Goal: Information Seeking & Learning: Understand process/instructions

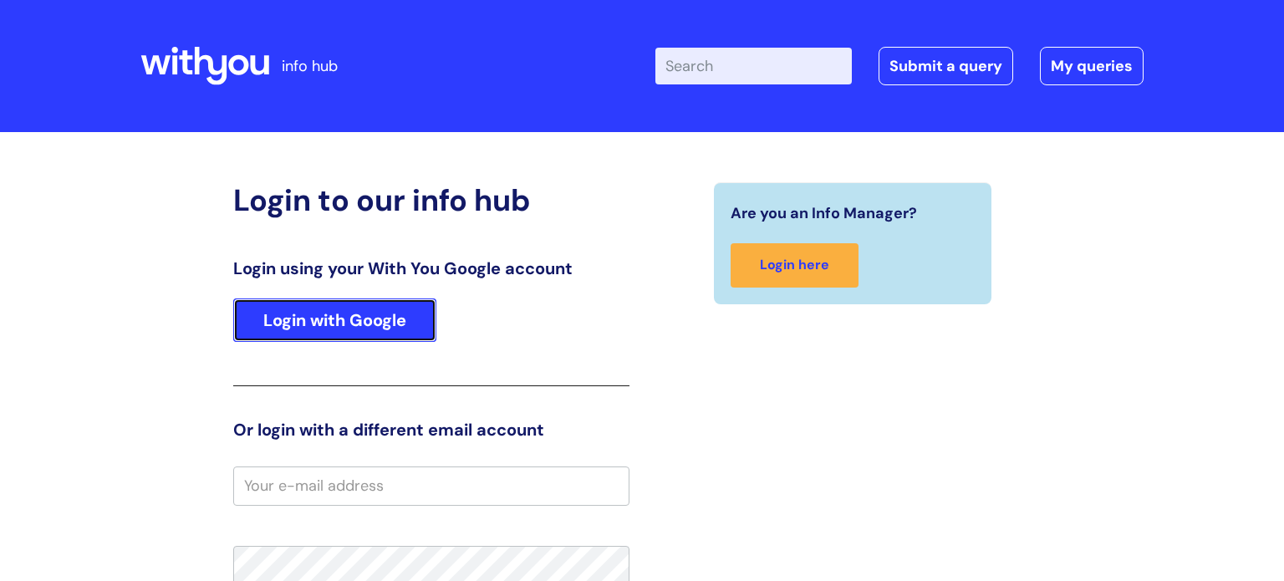
click at [347, 322] on link "Login with Google" at bounding box center [334, 319] width 203 height 43
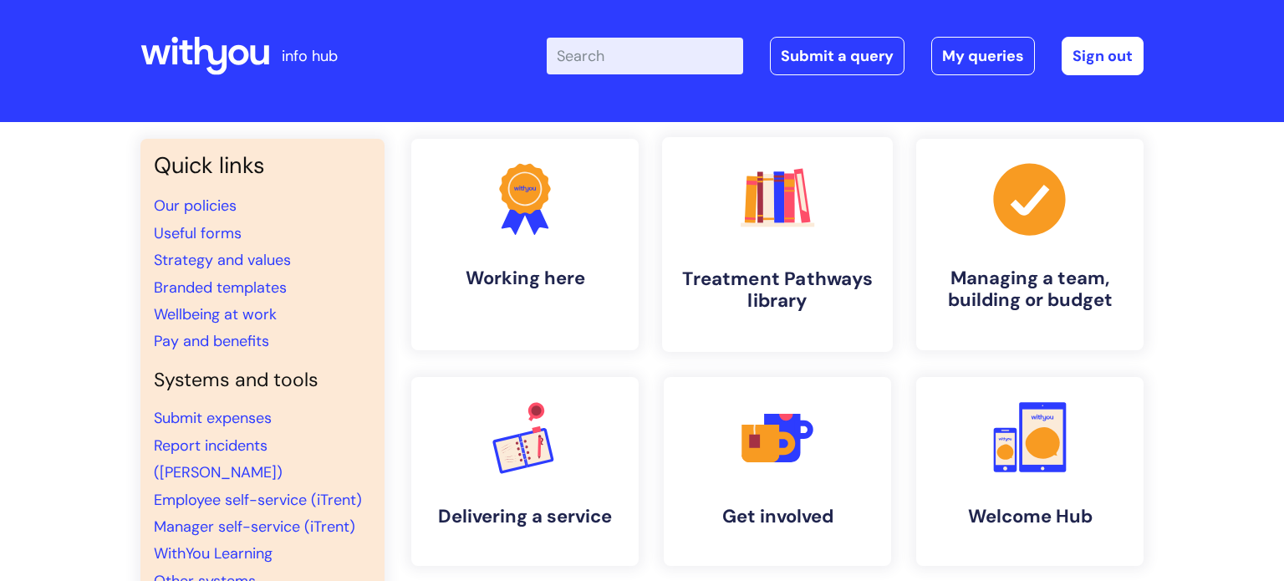
scroll to position [8, 0]
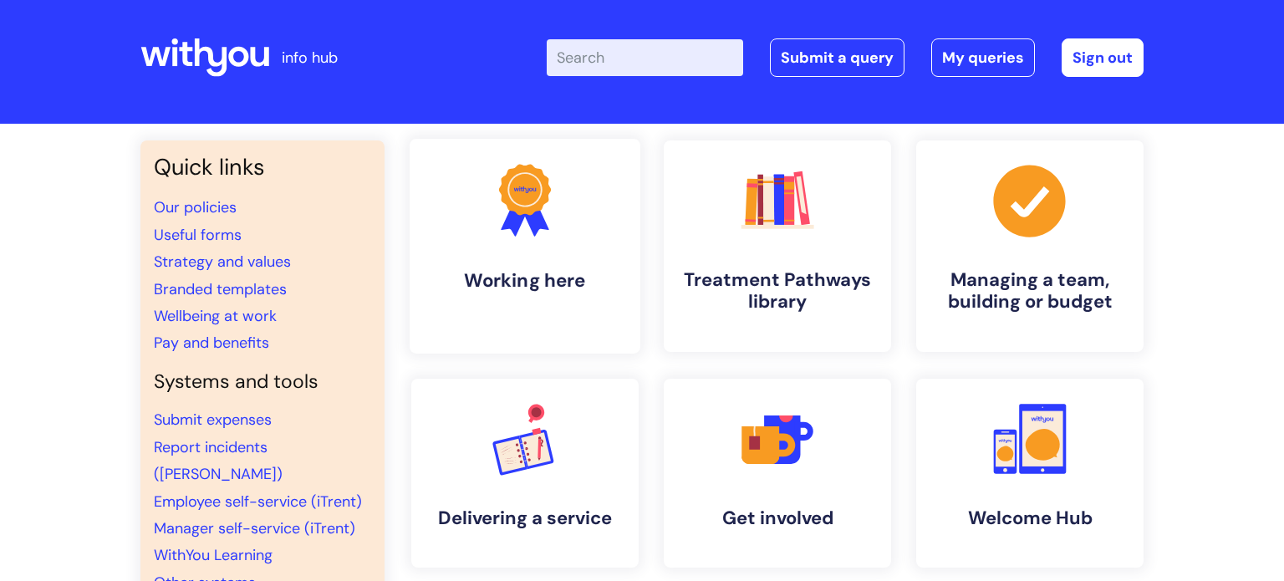
click at [523, 288] on h4 "Working here" at bounding box center [525, 280] width 204 height 23
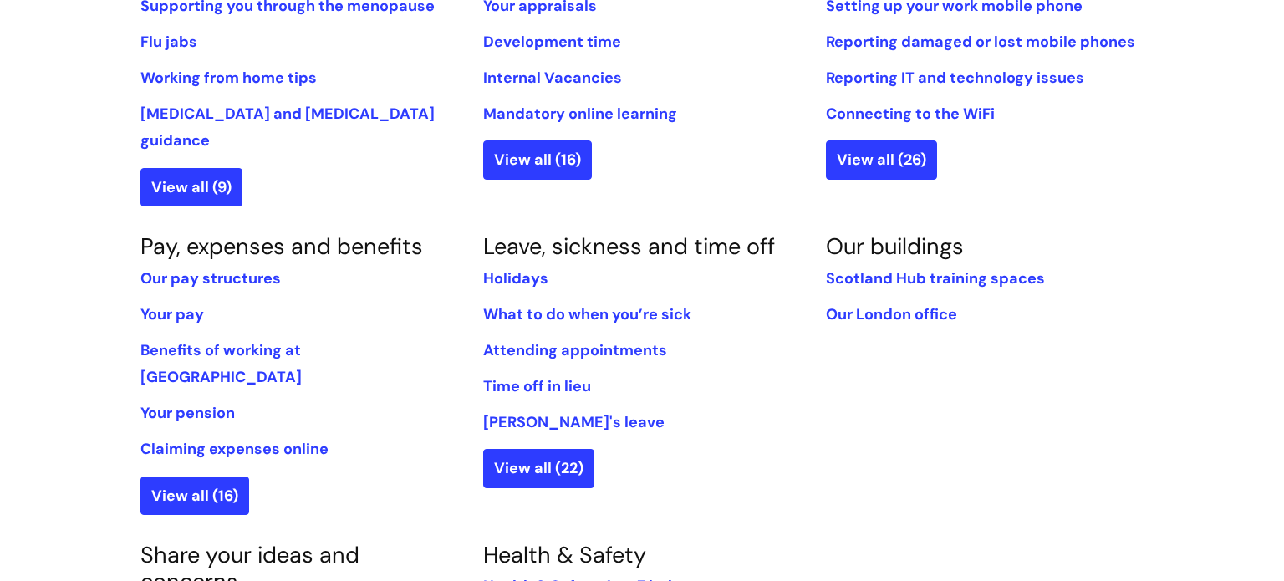
scroll to position [836, 0]
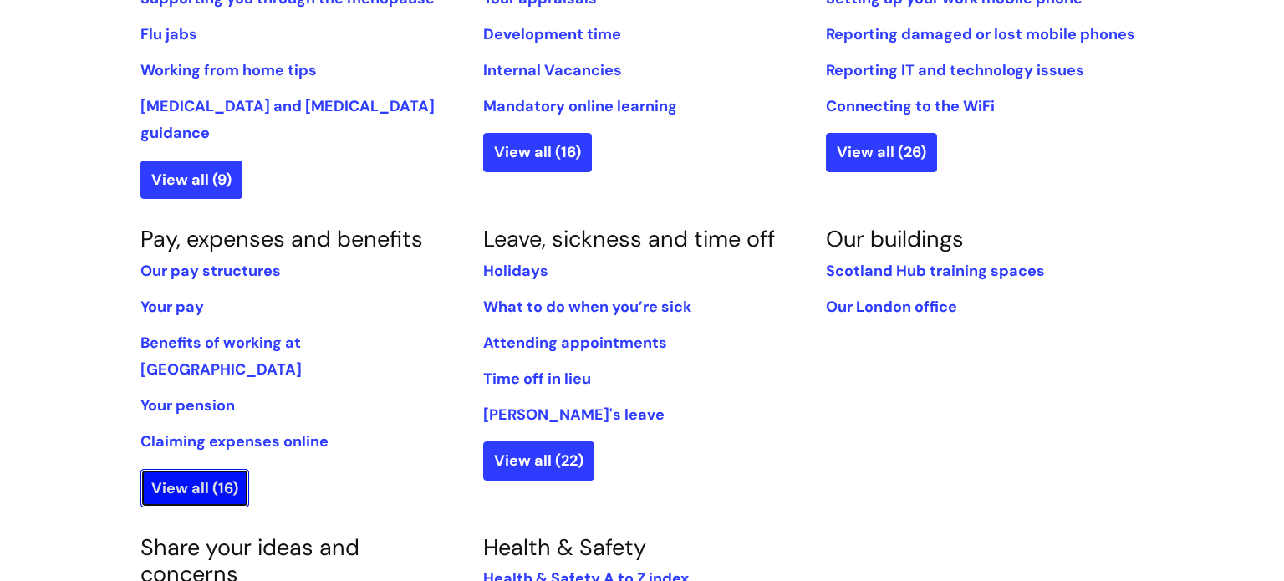
click at [190, 469] on link "View all (16)" at bounding box center [194, 488] width 109 height 38
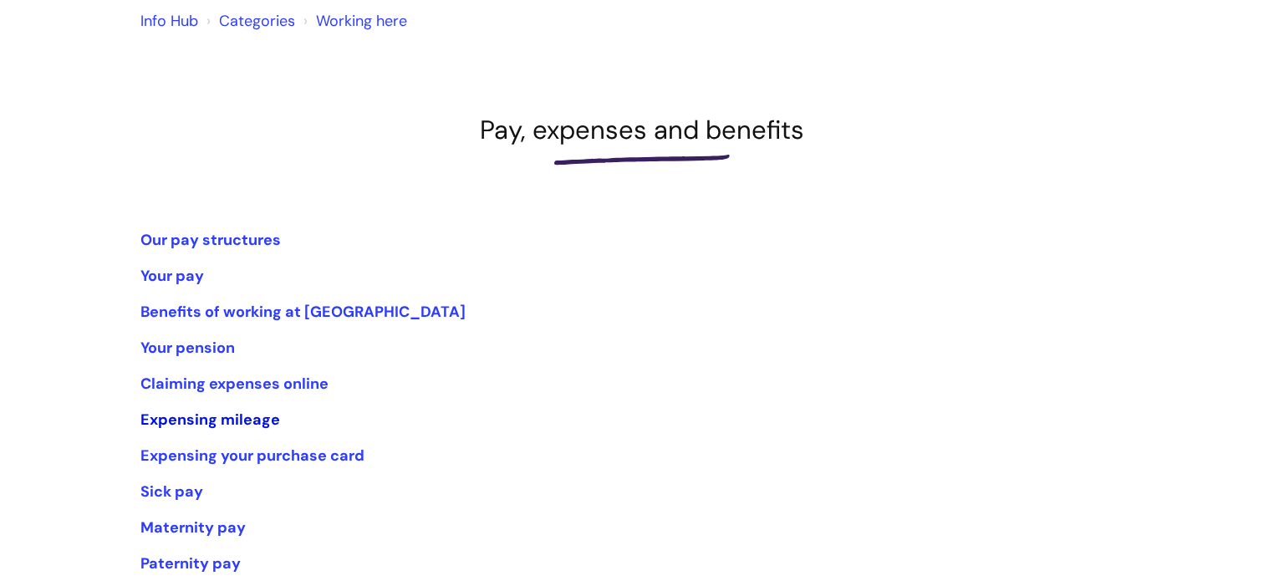
scroll to position [144, 0]
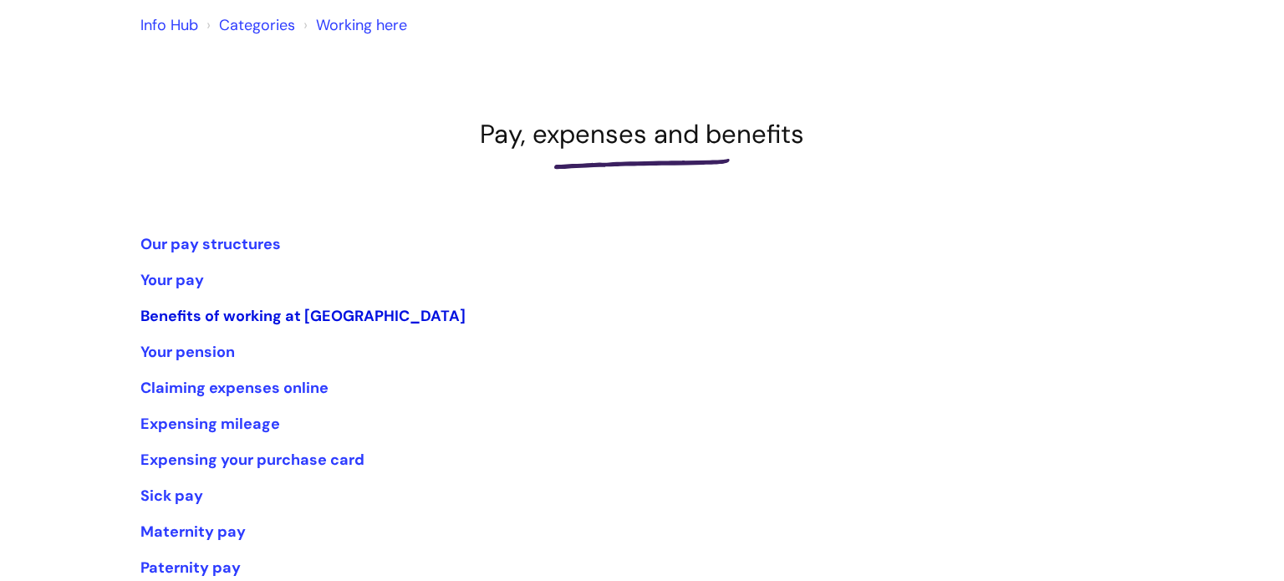
click at [249, 309] on link "Benefits of working at [GEOGRAPHIC_DATA]" at bounding box center [302, 316] width 325 height 20
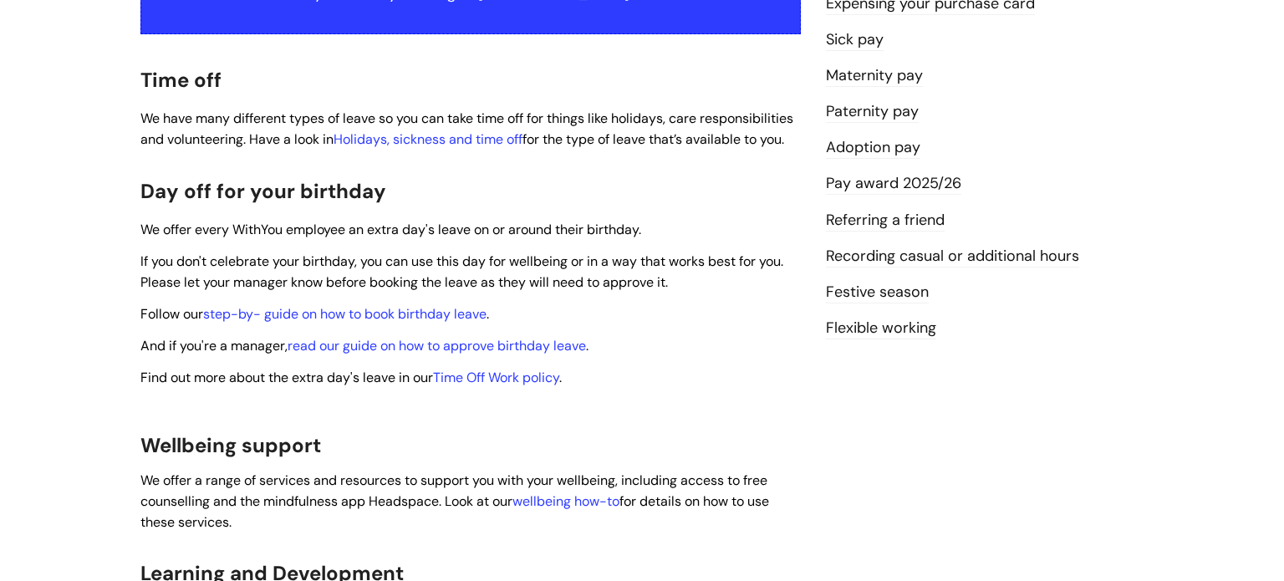
scroll to position [436, 0]
click at [415, 304] on link "step-by- guide on how to book birthday leave" at bounding box center [344, 313] width 283 height 18
